Goal: Obtain resource: Download file/media

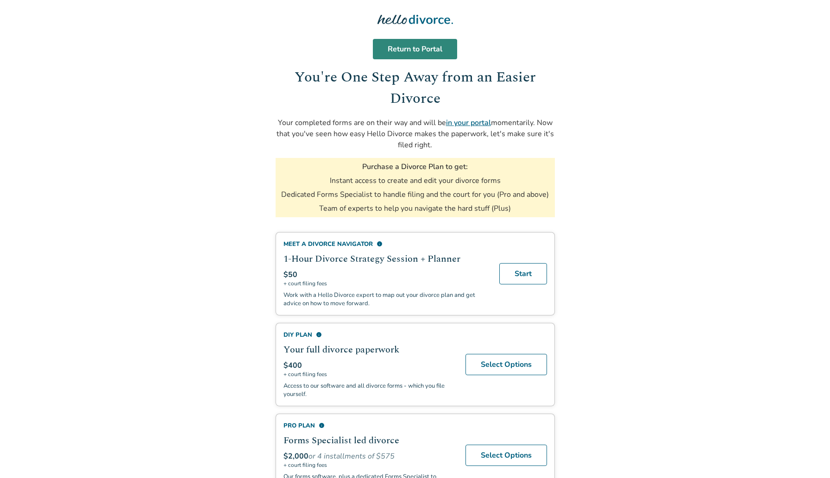
click at [433, 55] on link "Return to Portal" at bounding box center [415, 49] width 84 height 20
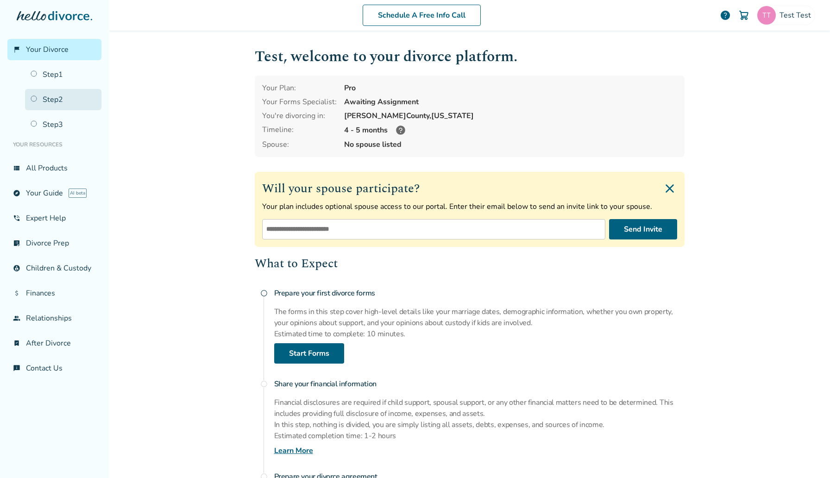
click at [51, 95] on link "Step 2" at bounding box center [63, 99] width 76 height 21
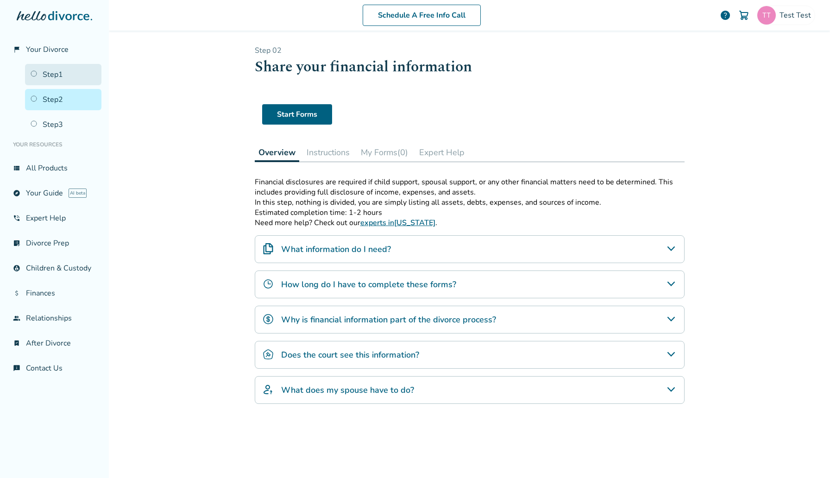
click at [77, 69] on link "Step 1" at bounding box center [63, 74] width 76 height 21
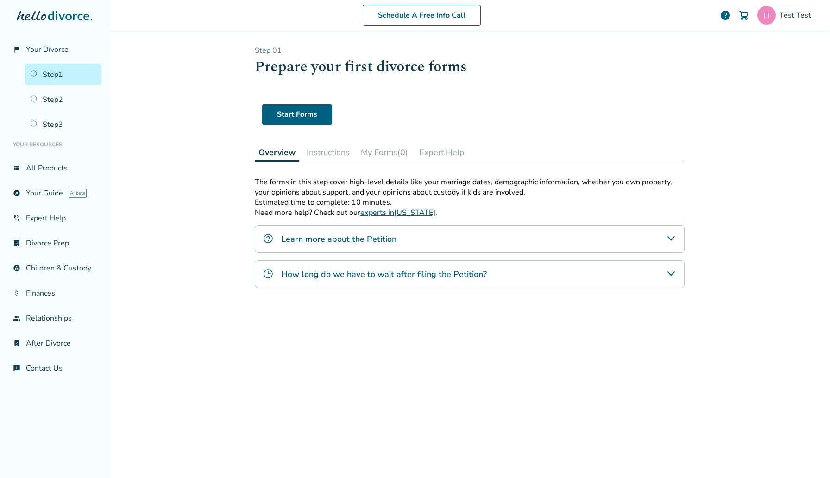
click at [378, 146] on button "My Forms (0)" at bounding box center [384, 152] width 55 height 19
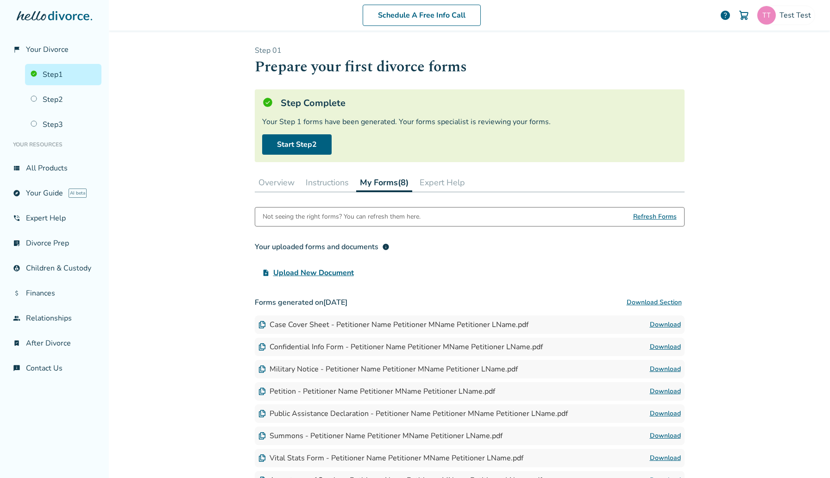
scroll to position [91, 0]
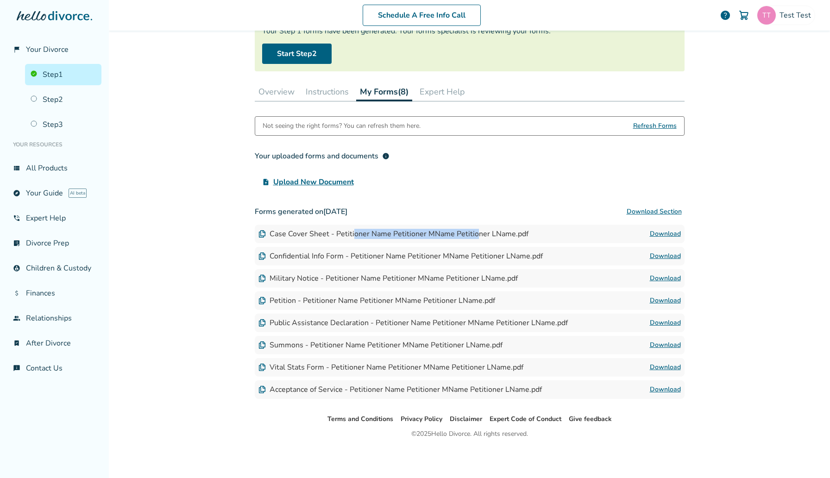
drag, startPoint x: 351, startPoint y: 236, endPoint x: 472, endPoint y: 233, distance: 120.4
click at [472, 233] on div "Case Cover Sheet - Petitioner Name Petitioner MName Petitioner LName.pdf" at bounding box center [393, 234] width 270 height 10
drag, startPoint x: 501, startPoint y: 231, endPoint x: 349, endPoint y: 230, distance: 151.9
click at [349, 230] on div "Case Cover Sheet - Petitioner Name Petitioner MName Petitioner LName.pdf" at bounding box center [393, 234] width 270 height 10
drag, startPoint x: 286, startPoint y: 233, endPoint x: 357, endPoint y: 233, distance: 71.3
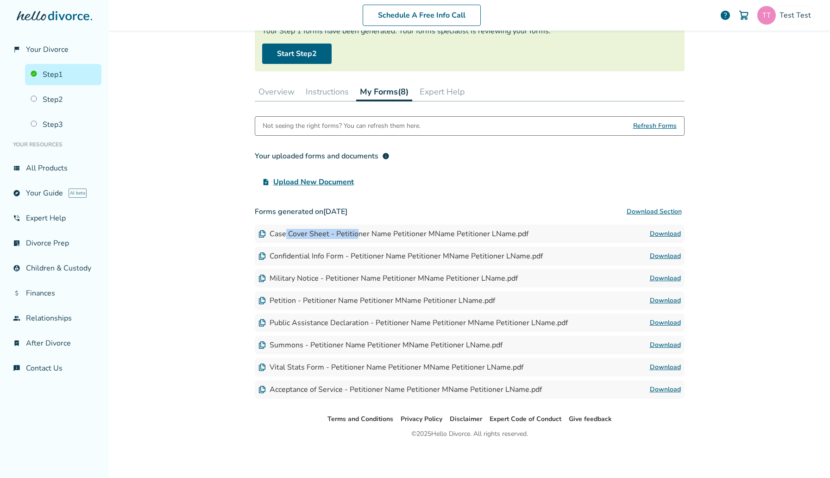
click at [357, 233] on div "Case Cover Sheet - Petitioner Name Petitioner MName Petitioner LName.pdf" at bounding box center [393, 234] width 270 height 10
drag, startPoint x: 428, startPoint y: 230, endPoint x: 359, endPoint y: 230, distance: 69.4
click at [359, 230] on div "Case Cover Sheet - Petitioner Name Petitioner MName Petitioner LName.pdf" at bounding box center [393, 234] width 270 height 10
drag, startPoint x: 292, startPoint y: 231, endPoint x: 388, endPoint y: 234, distance: 96.8
click at [388, 234] on div "Case Cover Sheet - Petitioner Name Petitioner MName Petitioner LName.pdf" at bounding box center [393, 234] width 270 height 10
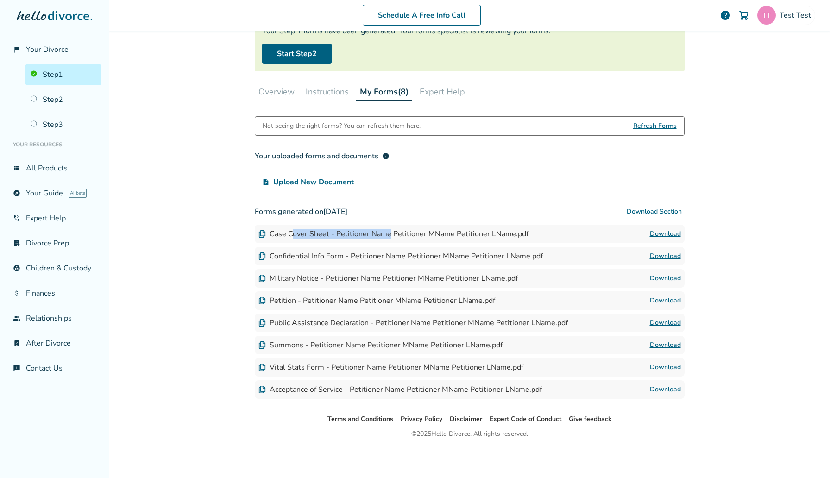
click at [306, 232] on div "Case Cover Sheet - Petitioner Name Petitioner MName Petitioner LName.pdf" at bounding box center [393, 234] width 270 height 10
drag, startPoint x: 293, startPoint y: 231, endPoint x: 423, endPoint y: 233, distance: 129.6
click at [423, 233] on div "Case Cover Sheet - Petitioner Name Petitioner MName Petitioner LName.pdf" at bounding box center [393, 234] width 270 height 10
drag, startPoint x: 477, startPoint y: 230, endPoint x: 394, endPoint y: 230, distance: 82.4
click at [394, 230] on div "Case Cover Sheet - Petitioner Name Petitioner MName Petitioner LName.pdf" at bounding box center [393, 234] width 270 height 10
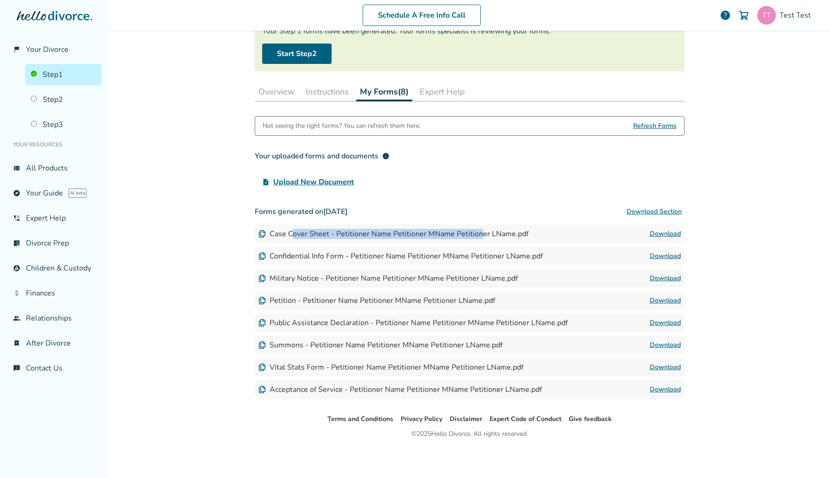
drag, startPoint x: 292, startPoint y: 237, endPoint x: 481, endPoint y: 231, distance: 189.0
click at [481, 231] on div "Case Cover Sheet - Petitioner Name Petitioner MName Petitioner LName.pdf" at bounding box center [393, 234] width 270 height 10
click at [652, 230] on link "Download" at bounding box center [665, 233] width 31 height 11
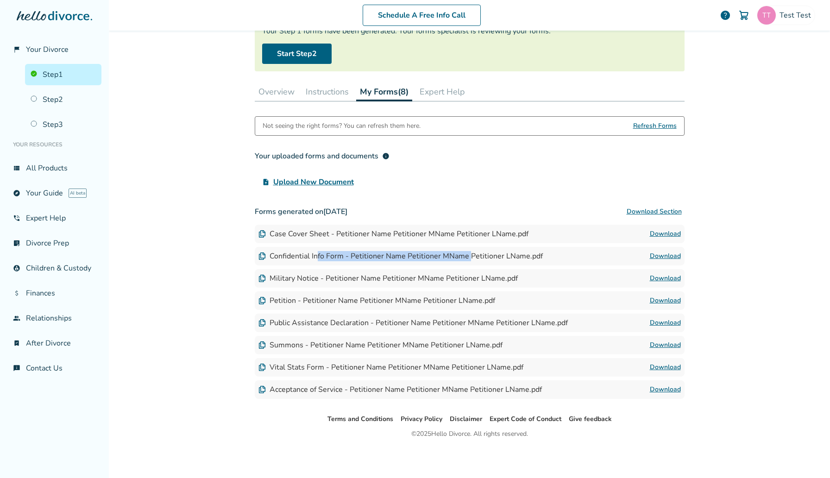
drag, startPoint x: 318, startPoint y: 254, endPoint x: 468, endPoint y: 254, distance: 149.5
click at [468, 254] on div "Confidential Info Form - Petitioner Name Petitioner MName Petitioner LName.pdf" at bounding box center [400, 256] width 284 height 10
click at [665, 256] on link "Download" at bounding box center [665, 255] width 31 height 11
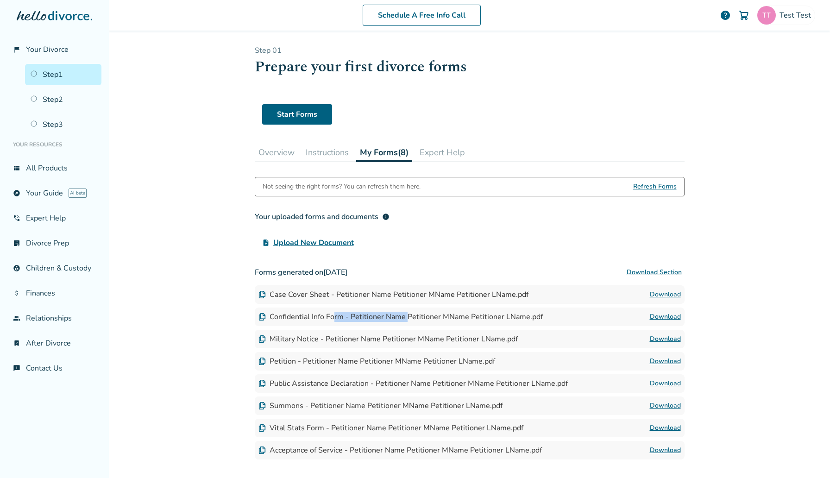
drag, startPoint x: 333, startPoint y: 317, endPoint x: 406, endPoint y: 315, distance: 72.7
click at [406, 315] on div "Confidential Info Form - Petitioner Name Petitioner MName Petitioner LName.pdf" at bounding box center [400, 317] width 284 height 10
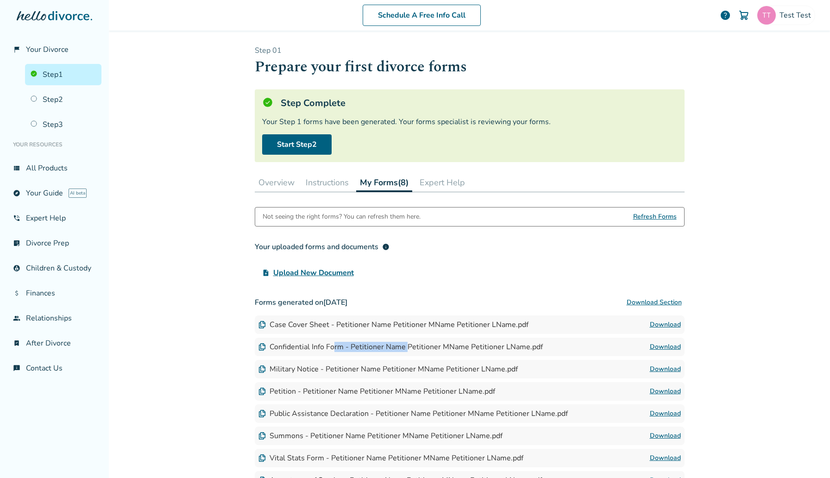
click at [666, 344] on link "Download" at bounding box center [665, 346] width 31 height 11
drag, startPoint x: 281, startPoint y: 371, endPoint x: 424, endPoint y: 372, distance: 143.5
click at [424, 372] on div "Military Notice - Petitioner Name Petitioner MName Petitioner LName.pdf" at bounding box center [387, 369] width 259 height 10
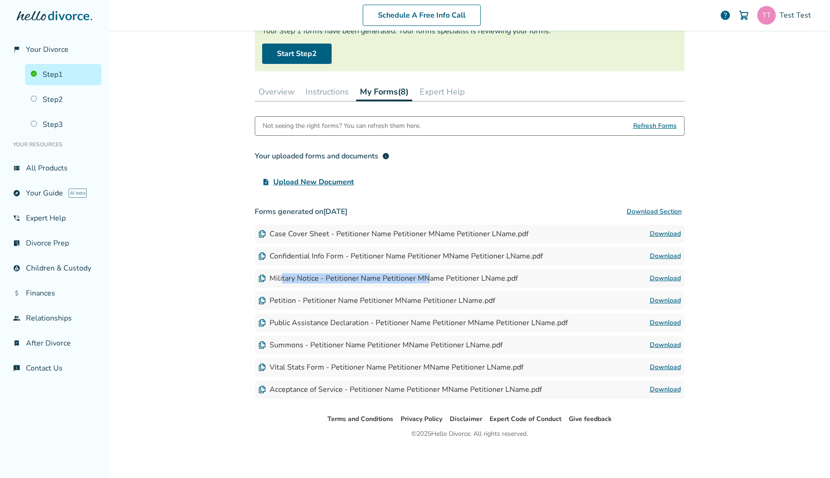
click at [657, 275] on link "Download" at bounding box center [665, 278] width 31 height 11
drag, startPoint x: 275, startPoint y: 295, endPoint x: 384, endPoint y: 298, distance: 108.4
click at [384, 298] on div "Petition - Petitioner Name Petitioner MName Petitioner LName.pdf" at bounding box center [376, 300] width 237 height 10
click at [652, 295] on link "Download" at bounding box center [665, 300] width 31 height 11
